Goal: Task Accomplishment & Management: Manage account settings

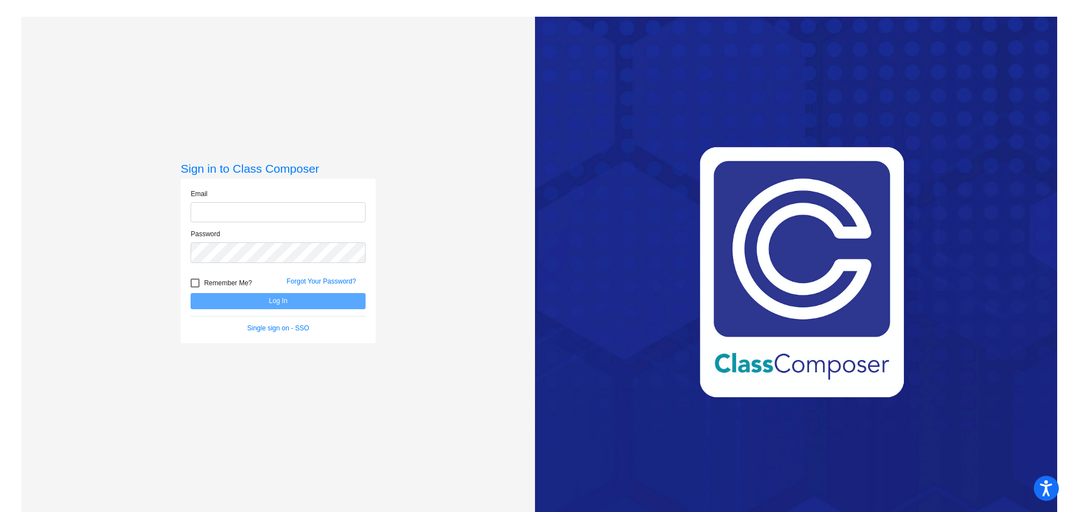
type input "[EMAIL_ADDRESS][PERSON_NAME][DOMAIN_NAME]"
click at [265, 307] on button "Log In" at bounding box center [278, 301] width 175 height 16
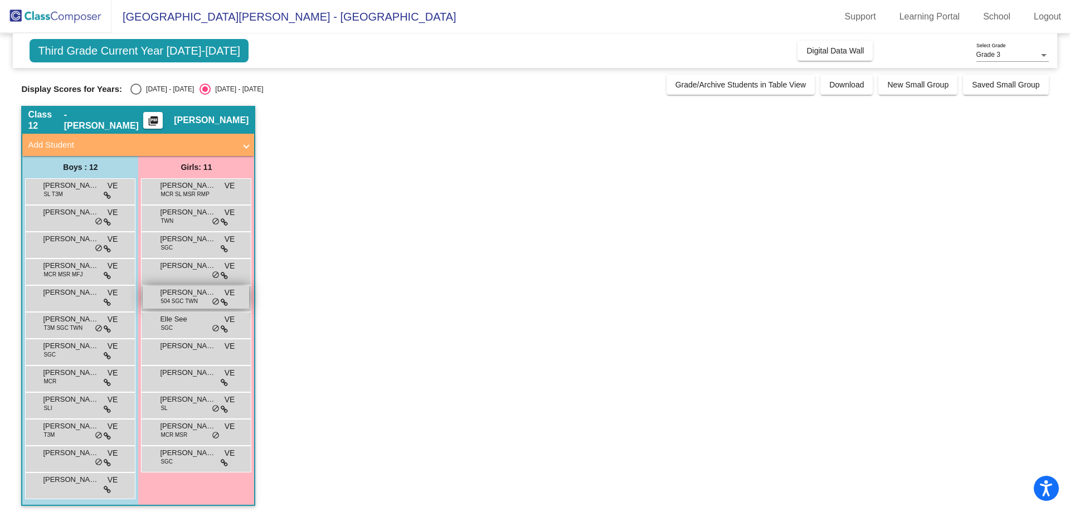
click at [182, 294] on span "[PERSON_NAME]" at bounding box center [188, 292] width 56 height 11
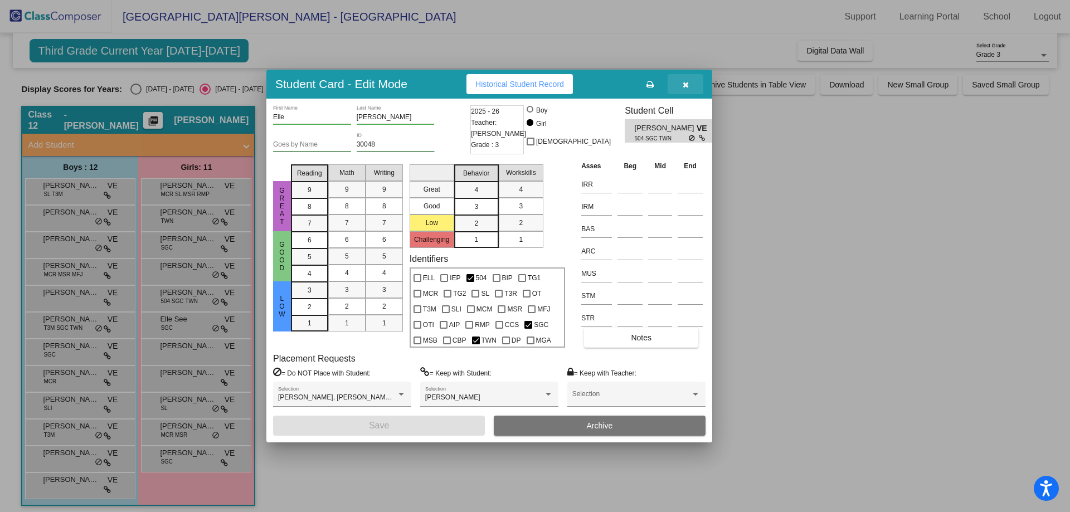
click at [690, 85] on button "button" at bounding box center [686, 84] width 36 height 20
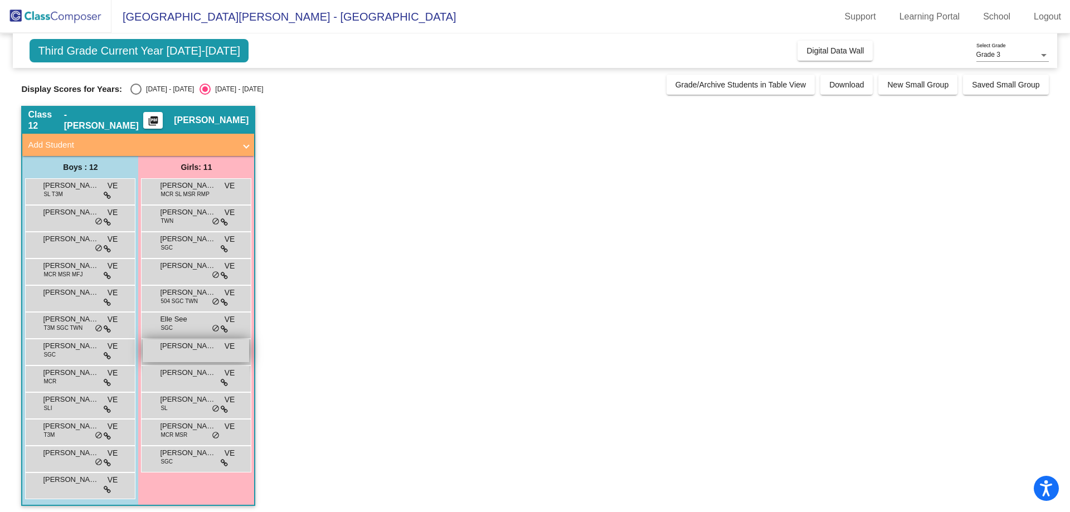
click at [190, 352] on div "[PERSON_NAME] VE lock do_not_disturb_alt" at bounding box center [196, 350] width 106 height 23
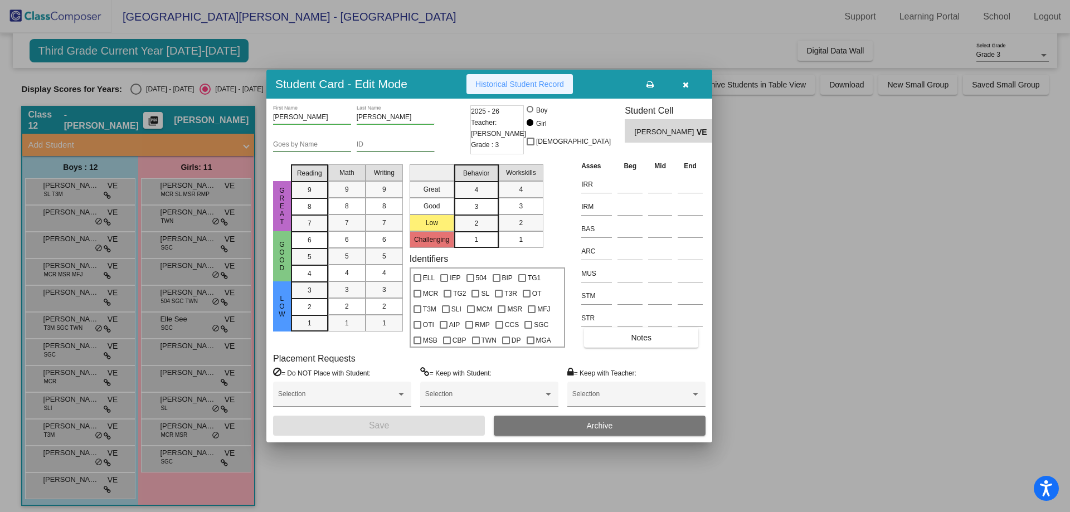
click at [545, 89] on button "Historical Student Record" at bounding box center [519, 84] width 106 height 20
click at [691, 83] on button "button" at bounding box center [686, 84] width 36 height 20
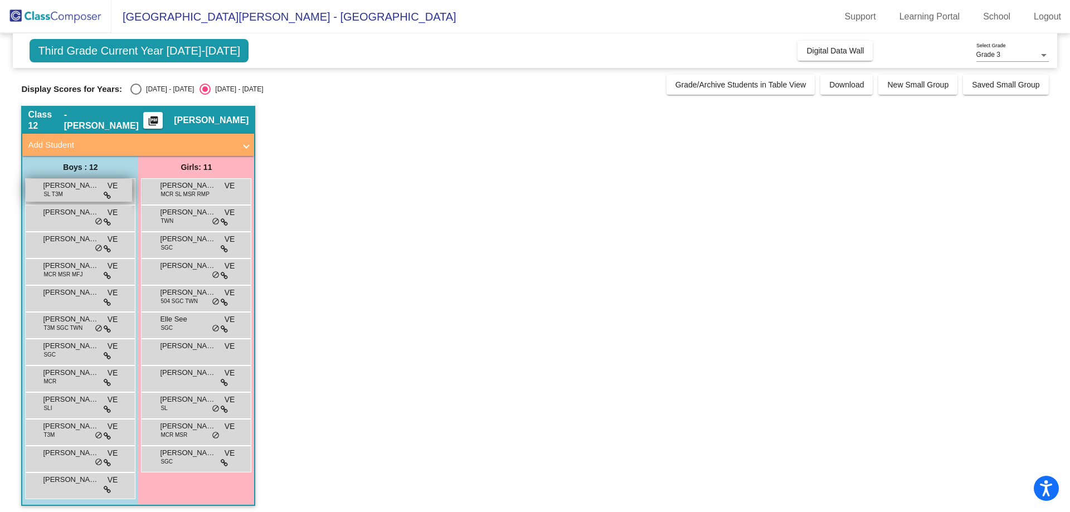
click at [79, 187] on span "[PERSON_NAME]" at bounding box center [71, 185] width 56 height 11
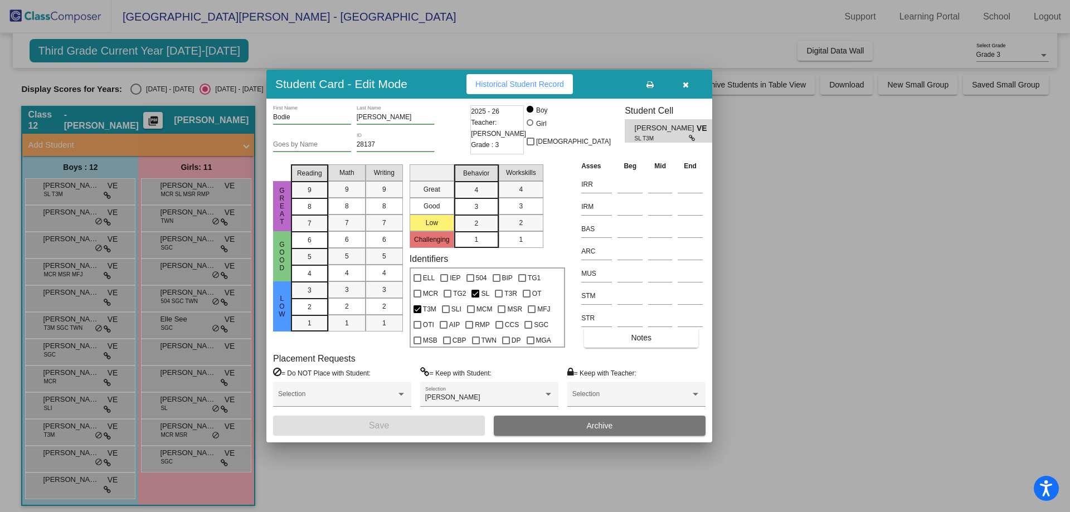
click at [686, 83] on icon "button" at bounding box center [686, 85] width 6 height 8
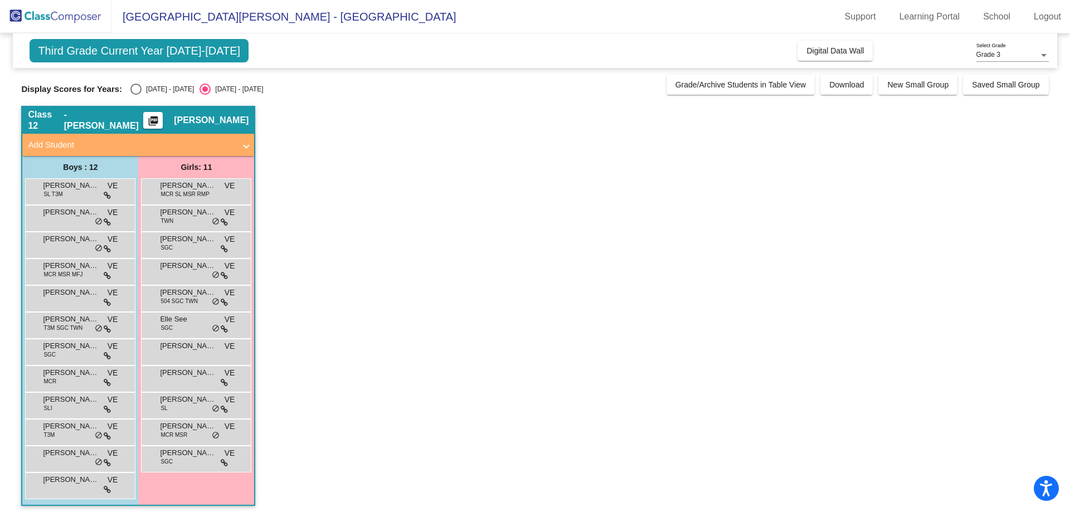
click at [160, 122] on mat-icon "picture_as_pdf" at bounding box center [153, 123] width 13 height 16
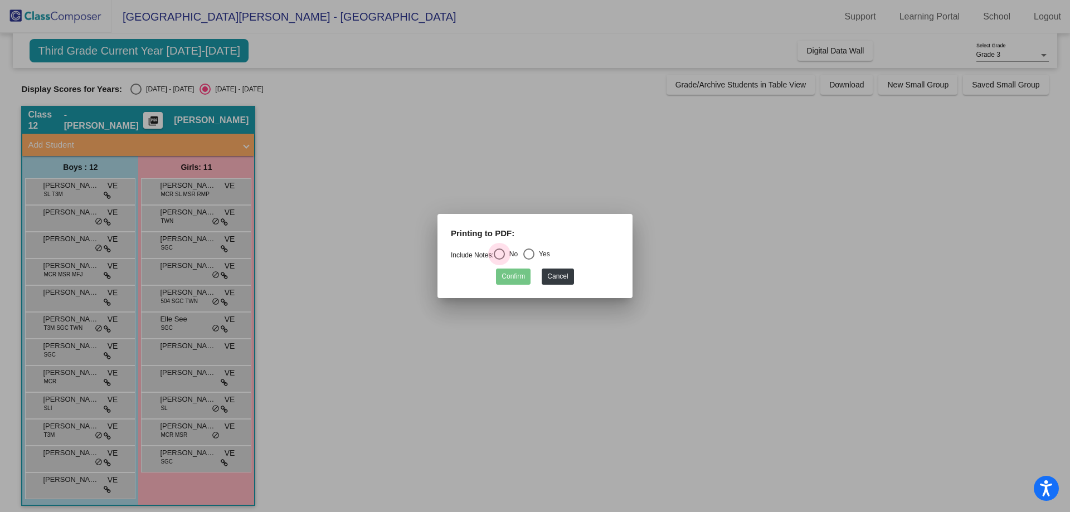
click at [501, 251] on div "Select an option" at bounding box center [499, 254] width 11 height 11
click at [499, 260] on input "No" at bounding box center [499, 260] width 1 height 1
radio input "true"
click at [534, 255] on div "Select an option" at bounding box center [528, 254] width 11 height 11
click at [529, 260] on input "Yes" at bounding box center [528, 260] width 1 height 1
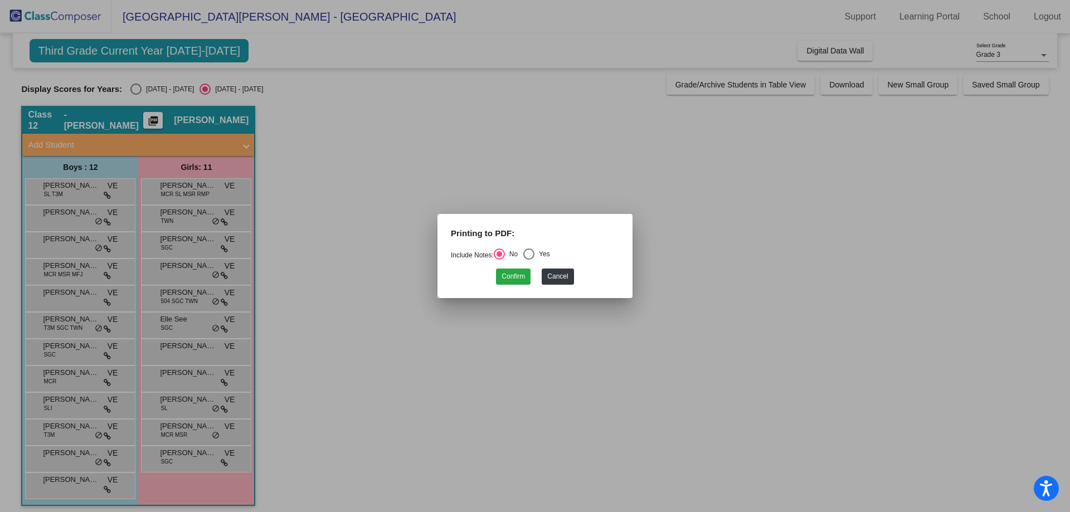
radio input "true"
click at [517, 278] on button "Confirm" at bounding box center [513, 277] width 35 height 16
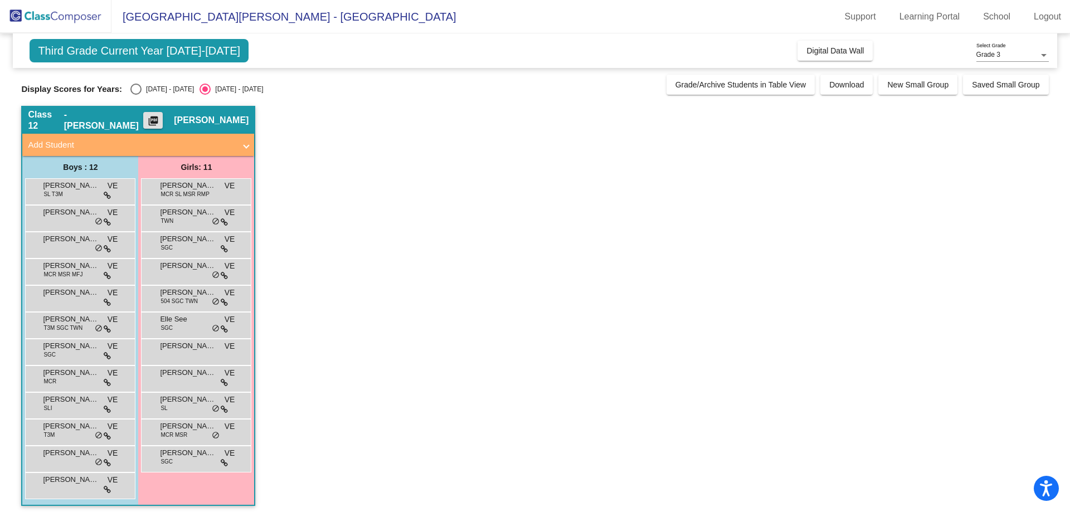
click at [160, 117] on mat-icon "picture_as_pdf" at bounding box center [153, 123] width 13 height 16
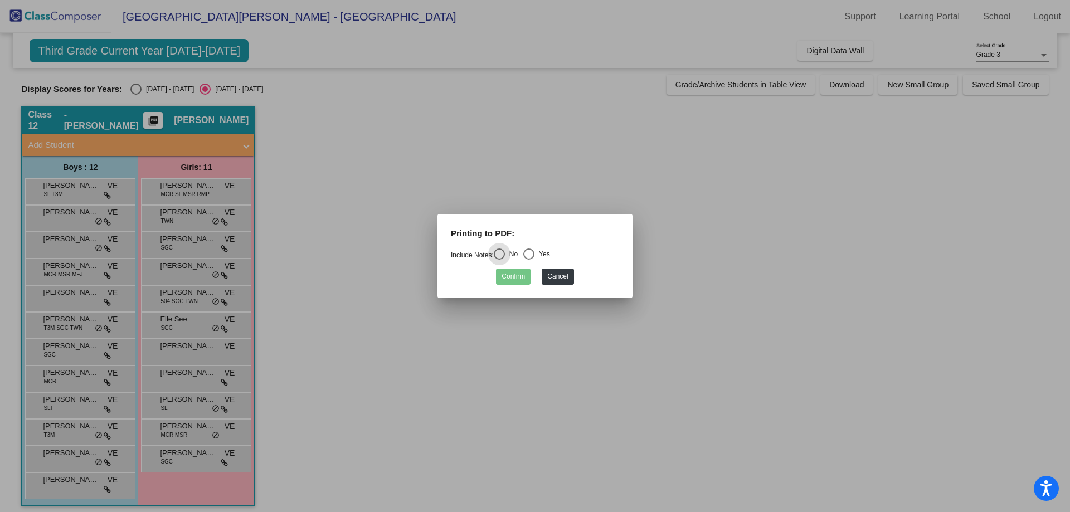
click at [531, 254] on div "Select an option" at bounding box center [528, 254] width 11 height 11
click at [529, 260] on input "Yes" at bounding box center [528, 260] width 1 height 1
radio input "true"
click at [518, 276] on button "Confirm" at bounding box center [513, 277] width 35 height 16
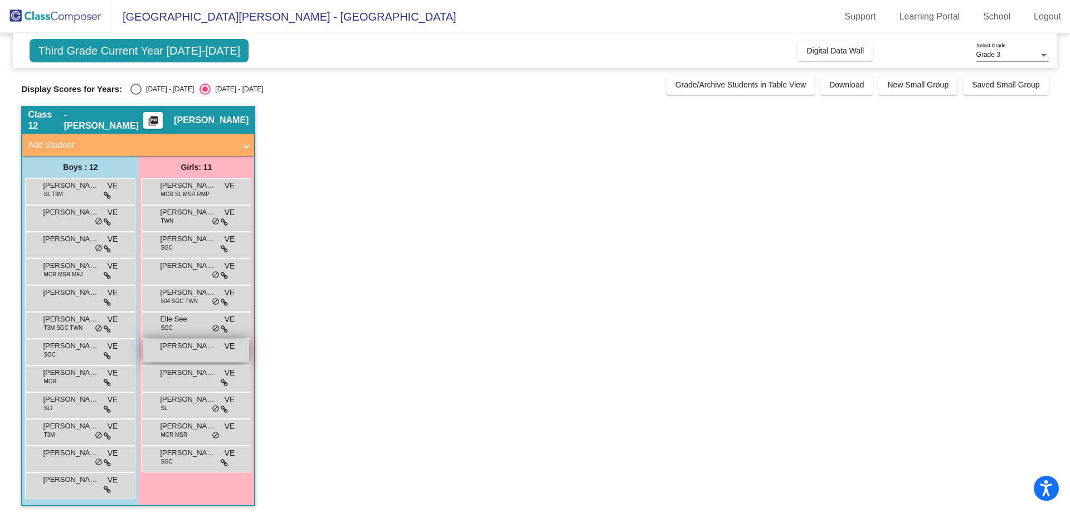
click at [181, 357] on div "[PERSON_NAME] VE lock do_not_disturb_alt" at bounding box center [196, 350] width 106 height 23
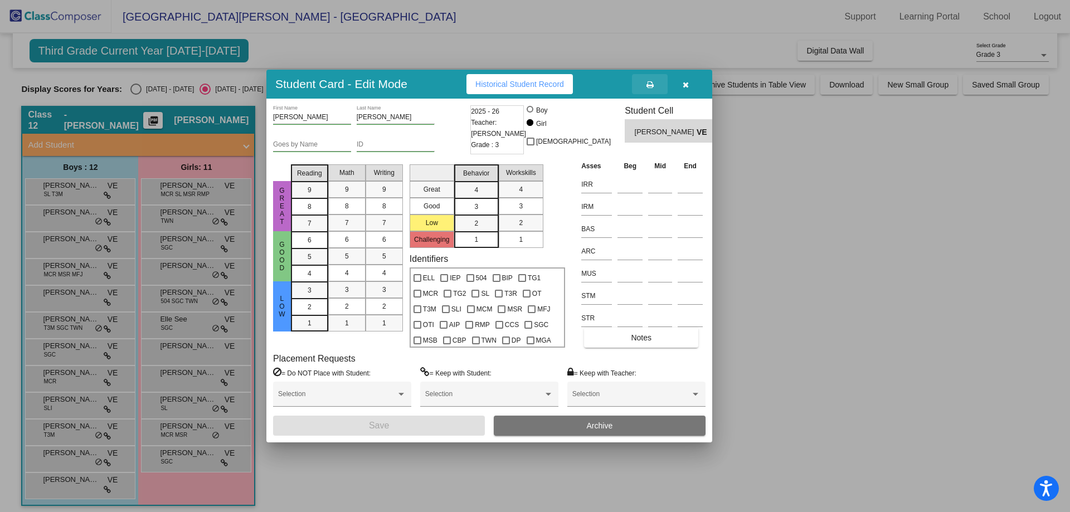
click at [651, 85] on icon at bounding box center [650, 85] width 7 height 8
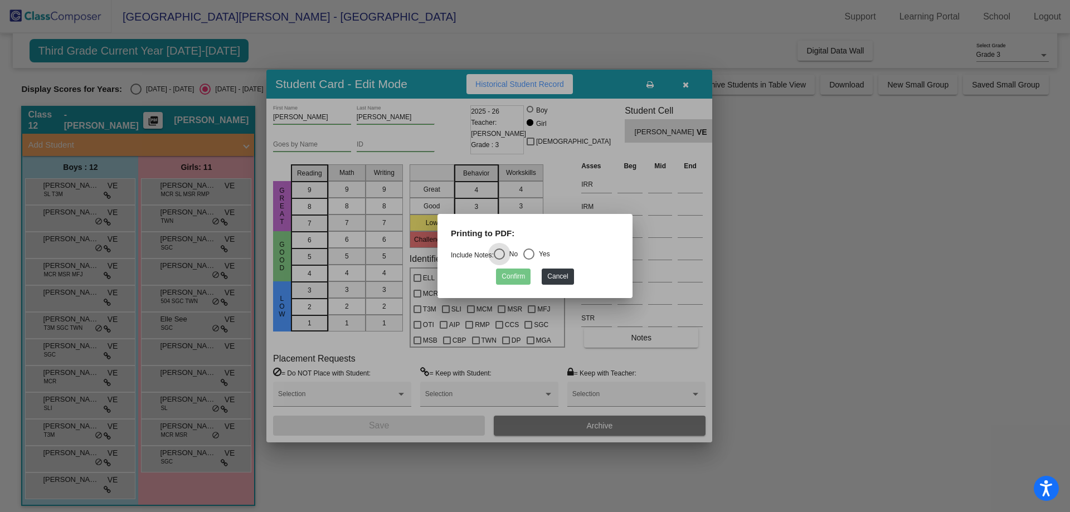
click at [684, 85] on div at bounding box center [535, 256] width 1070 height 512
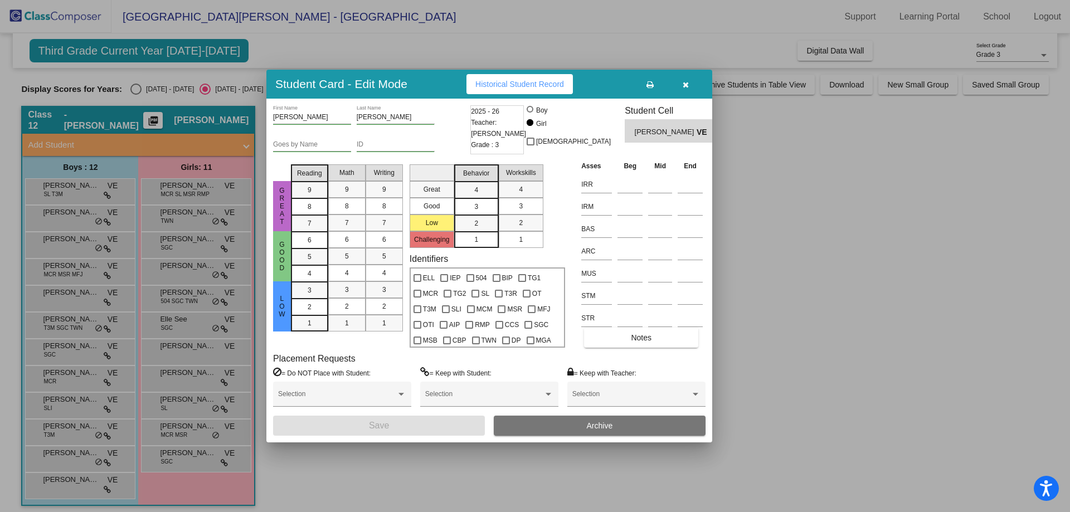
click at [684, 84] on icon "button" at bounding box center [686, 85] width 6 height 8
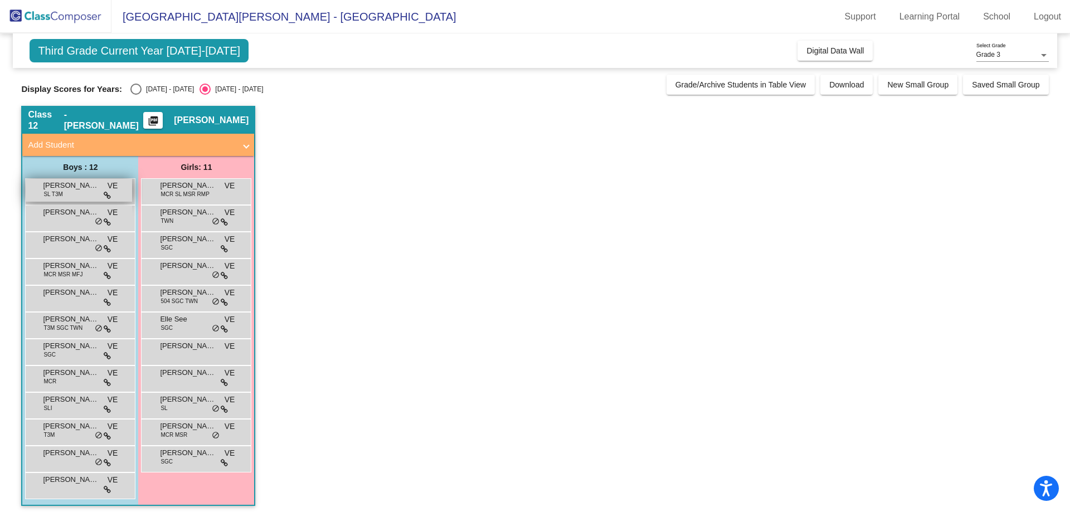
click at [88, 196] on div "[PERSON_NAME] [PERSON_NAME] T3M VE lock do_not_disturb_alt" at bounding box center [79, 190] width 106 height 23
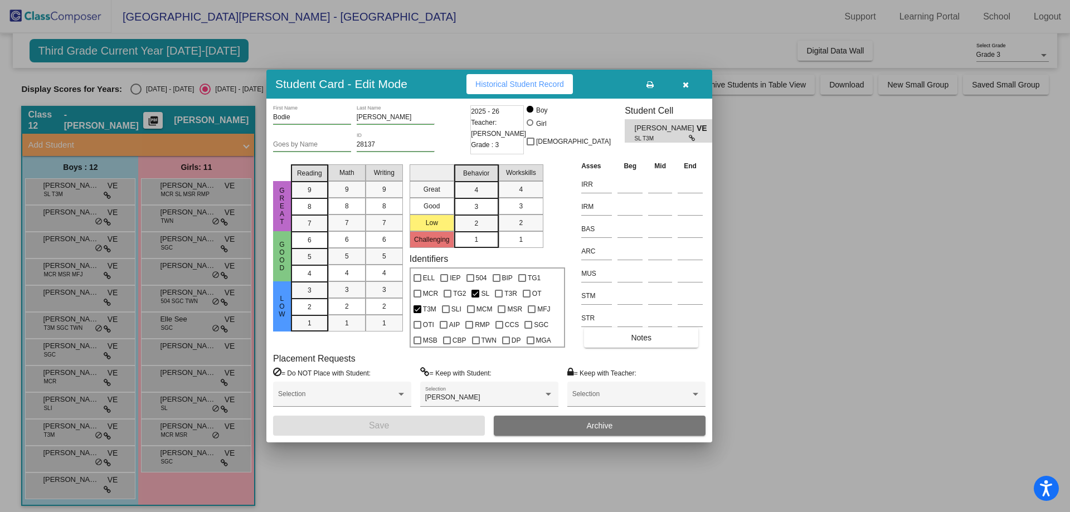
click at [650, 85] on icon at bounding box center [650, 85] width 7 height 8
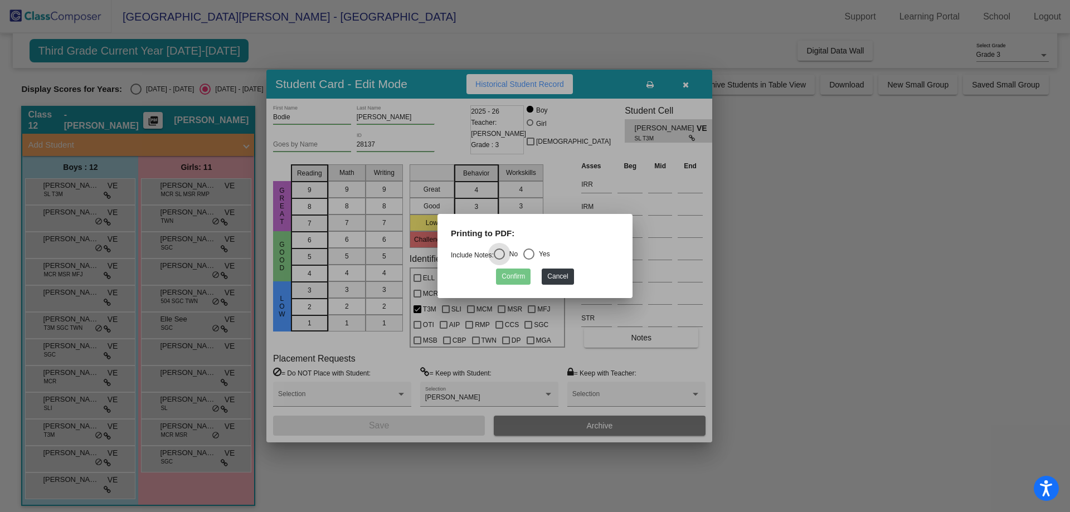
click at [529, 257] on div "Select an option" at bounding box center [528, 254] width 11 height 11
click at [529, 260] on input "Yes" at bounding box center [528, 260] width 1 height 1
radio input "true"
click at [520, 283] on button "Confirm" at bounding box center [513, 277] width 35 height 16
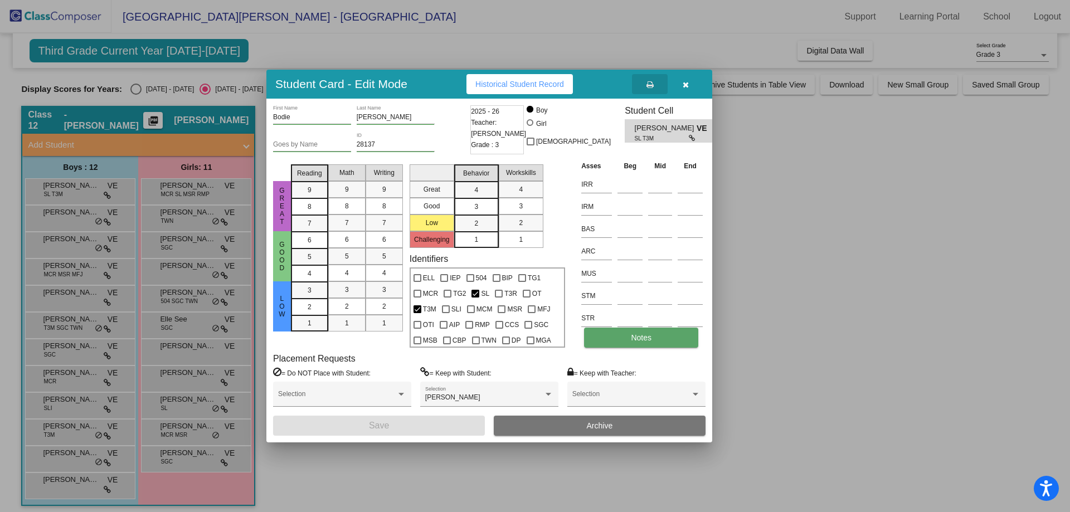
click at [641, 337] on span "Notes" at bounding box center [641, 337] width 21 height 9
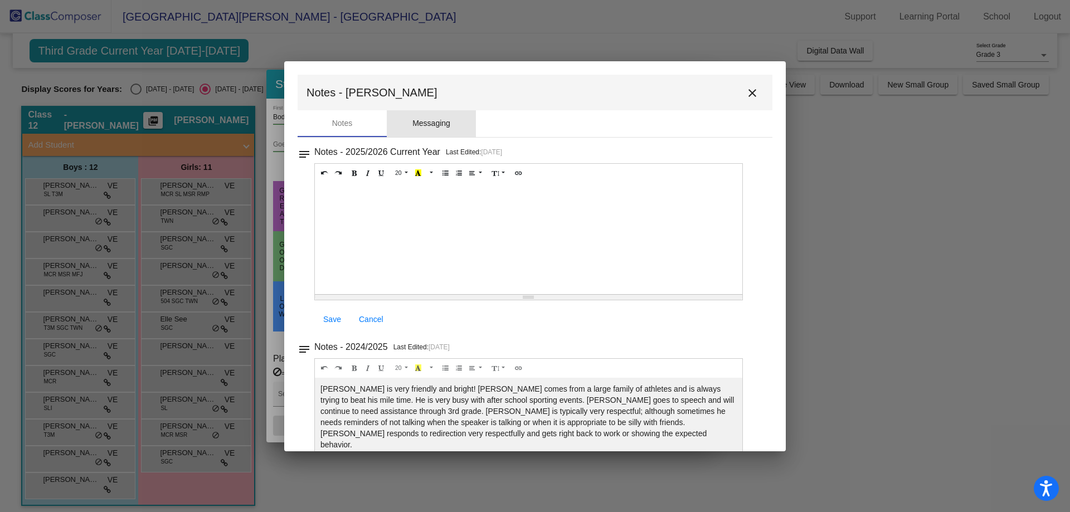
click at [417, 123] on div "Messaging" at bounding box center [431, 124] width 38 height 12
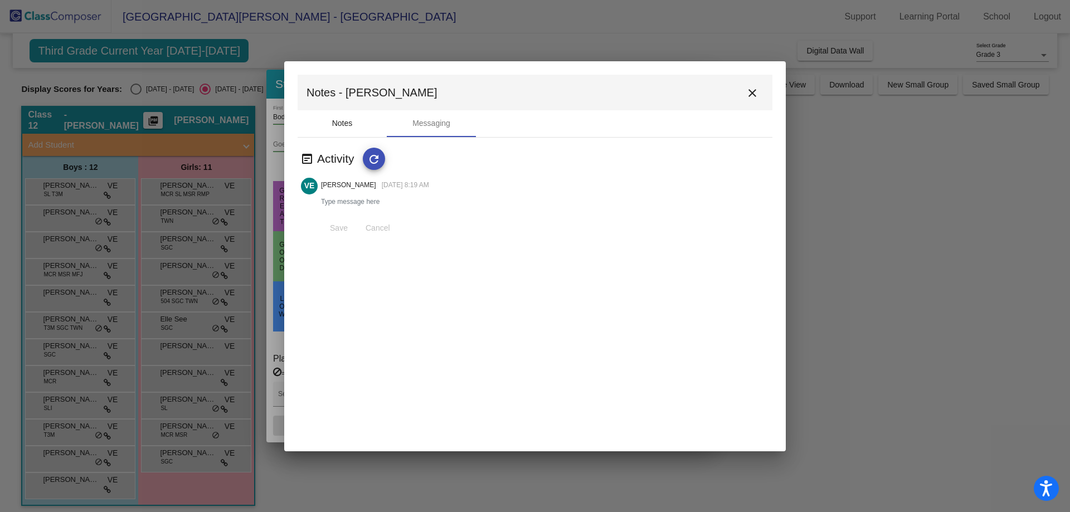
click at [343, 118] on div "Notes" at bounding box center [342, 124] width 21 height 12
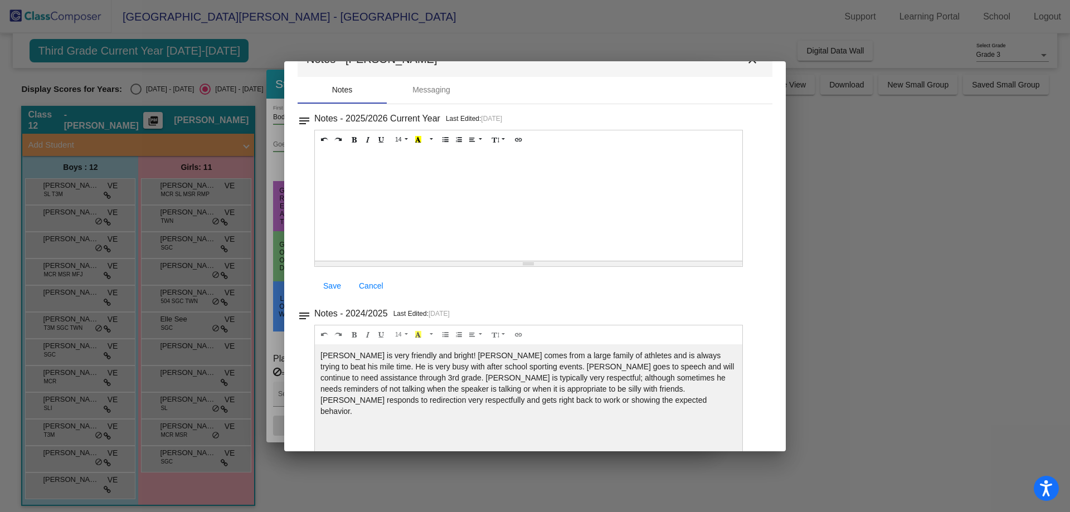
scroll to position [57, 0]
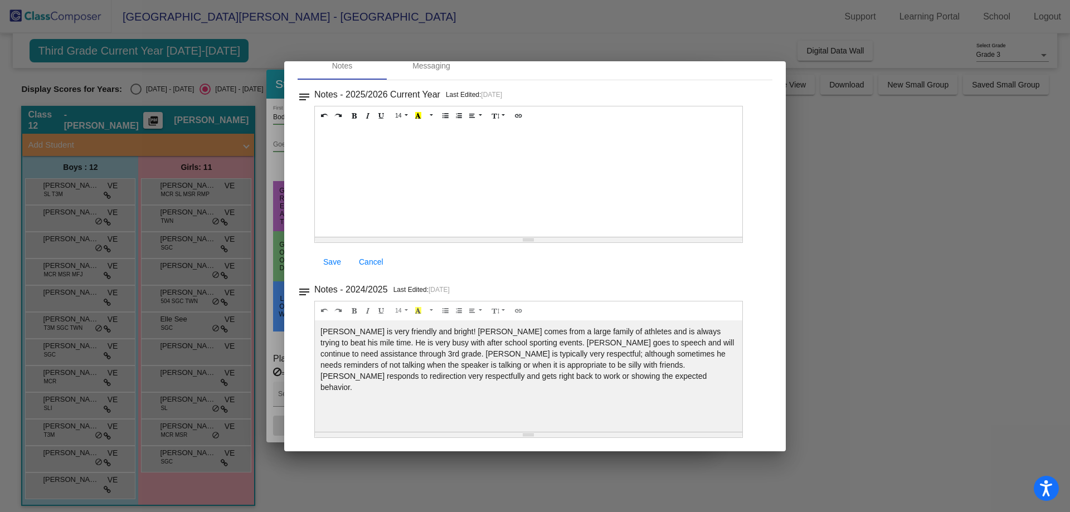
click at [856, 230] on div at bounding box center [535, 256] width 1070 height 512
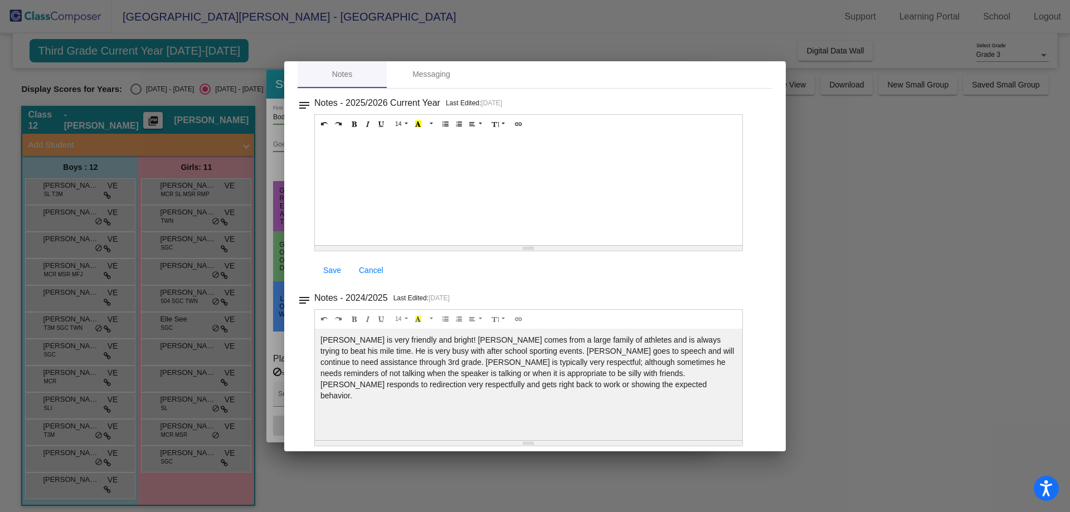
click at [359, 42] on div at bounding box center [535, 256] width 1070 height 512
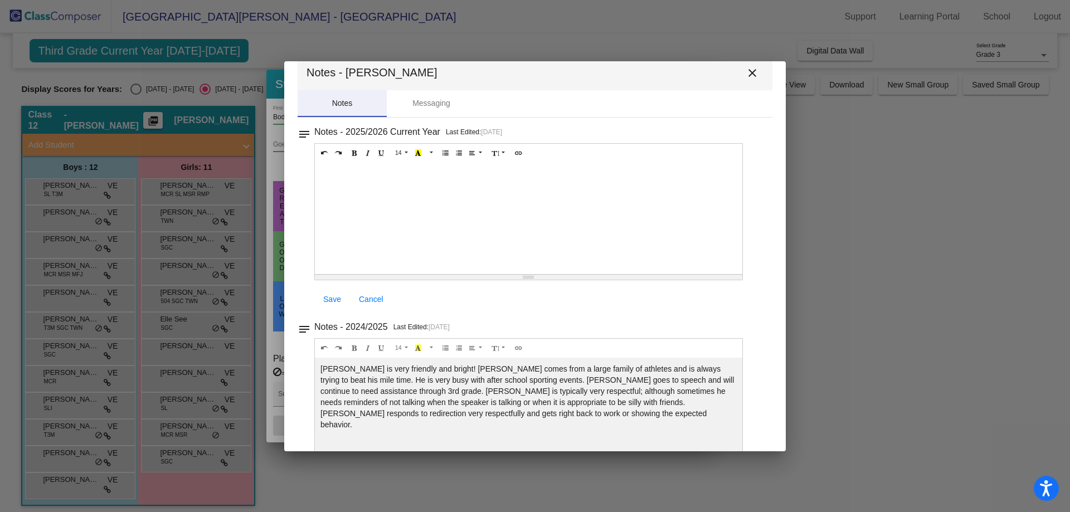
scroll to position [0, 0]
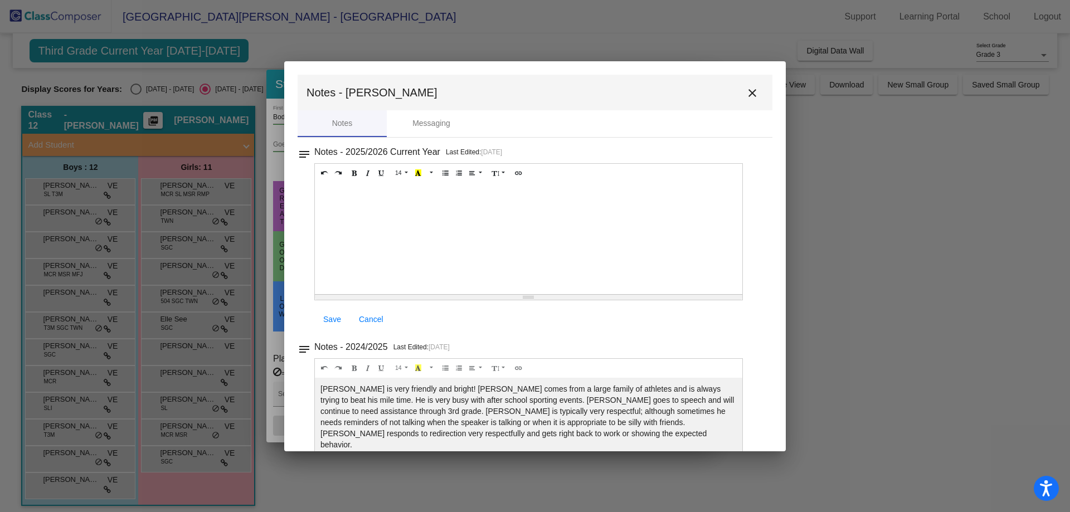
click at [750, 98] on mat-icon "close" at bounding box center [752, 92] width 13 height 13
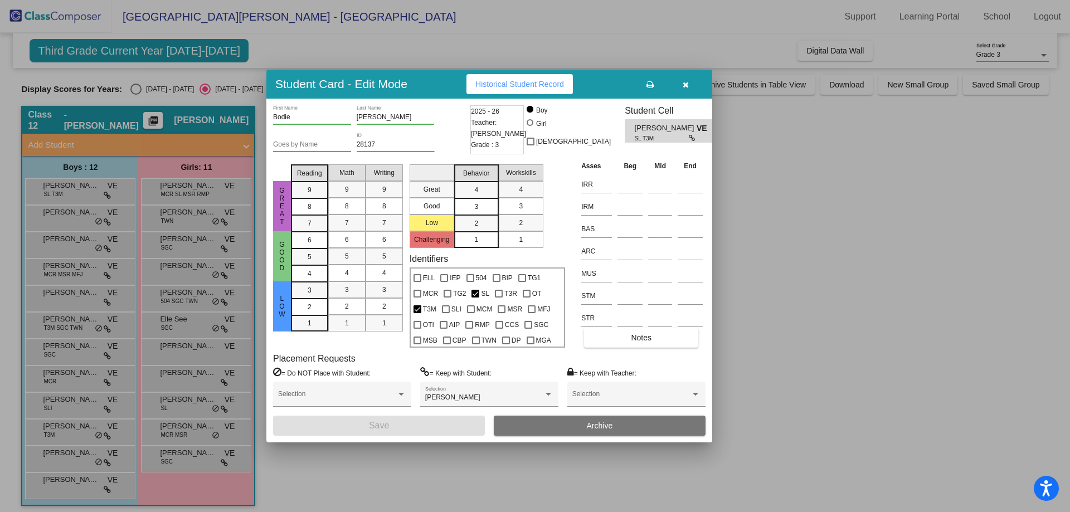
click at [688, 81] on icon "button" at bounding box center [686, 85] width 6 height 8
